Goal: Task Accomplishment & Management: Complete application form

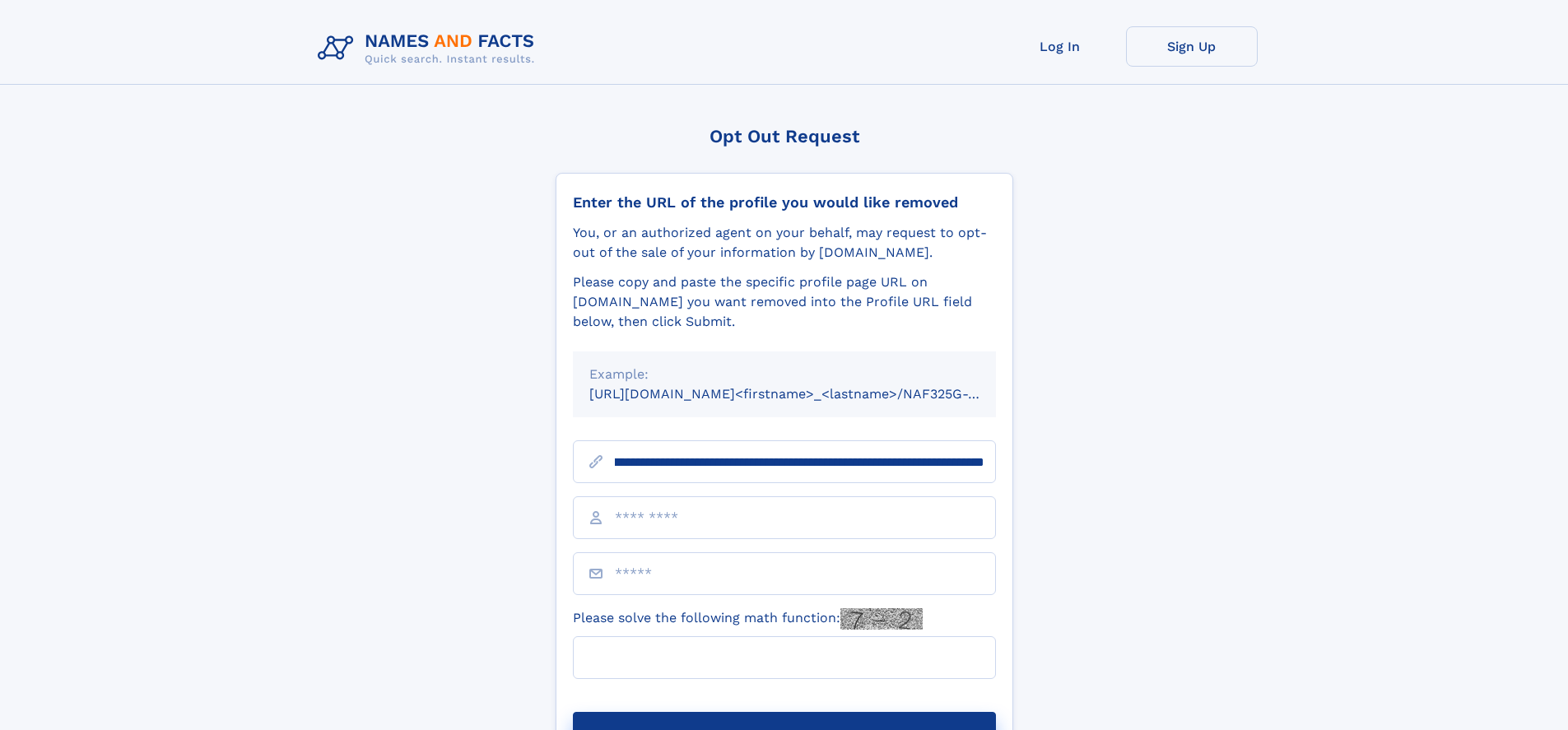
scroll to position [0, 177]
type input "**********"
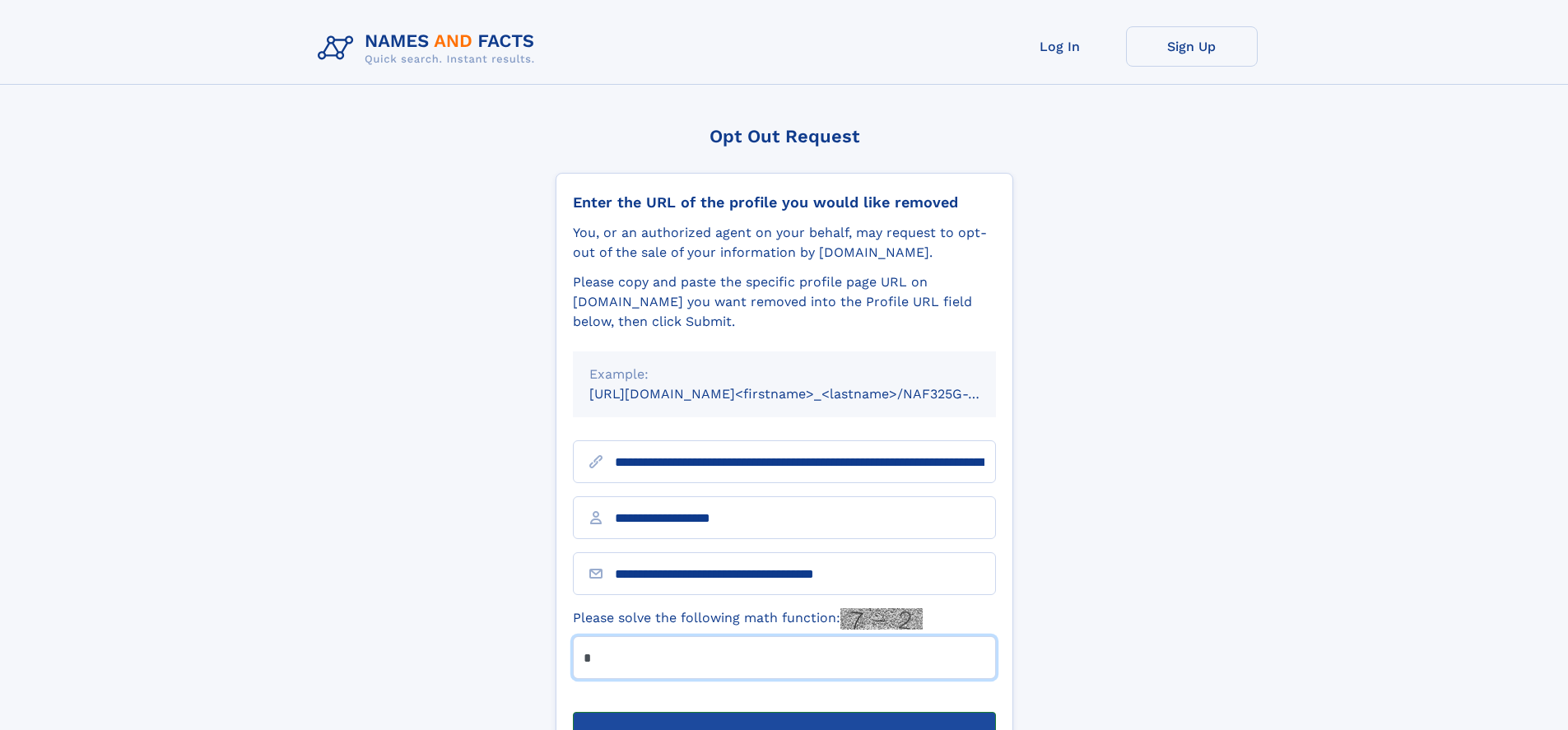
type input "*"
click at [784, 712] on button "Submit Opt Out Request" at bounding box center [785, 739] width 423 height 53
